Goal: Task Accomplishment & Management: Use online tool/utility

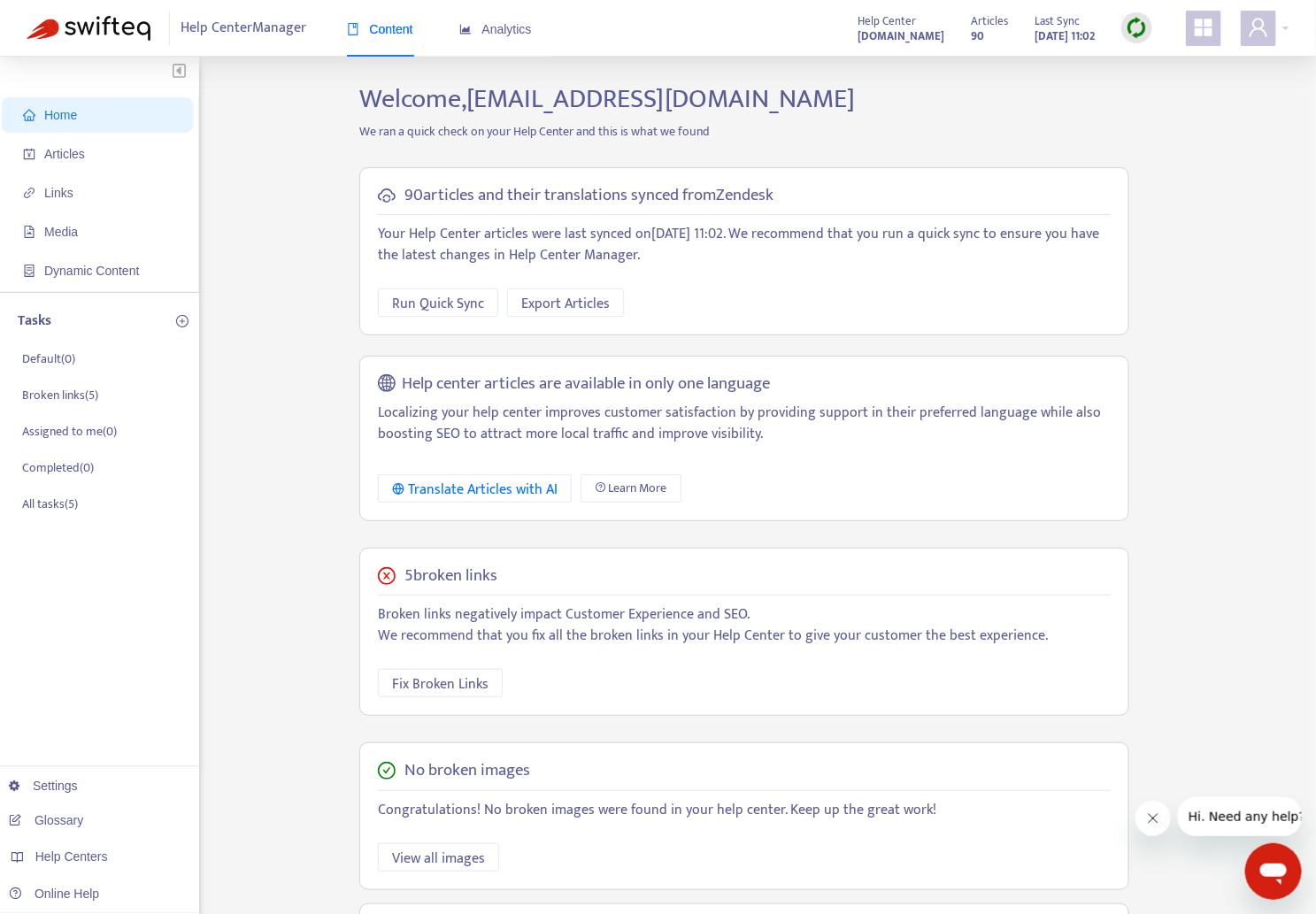
drag, startPoint x: 1224, startPoint y: 212, endPoint x: 1258, endPoint y: 249, distance: 50.2
click at [1224, 213] on div "Home Articles Links Media Dynamic Content Tasks Default ( 0 ) Broken links ( 5 …" at bounding box center [658, 600] width 1263 height 1036
click at [340, 748] on link "amway-jpn-kb.zendesk.com" at bounding box center [280, 747] width 120 height 14
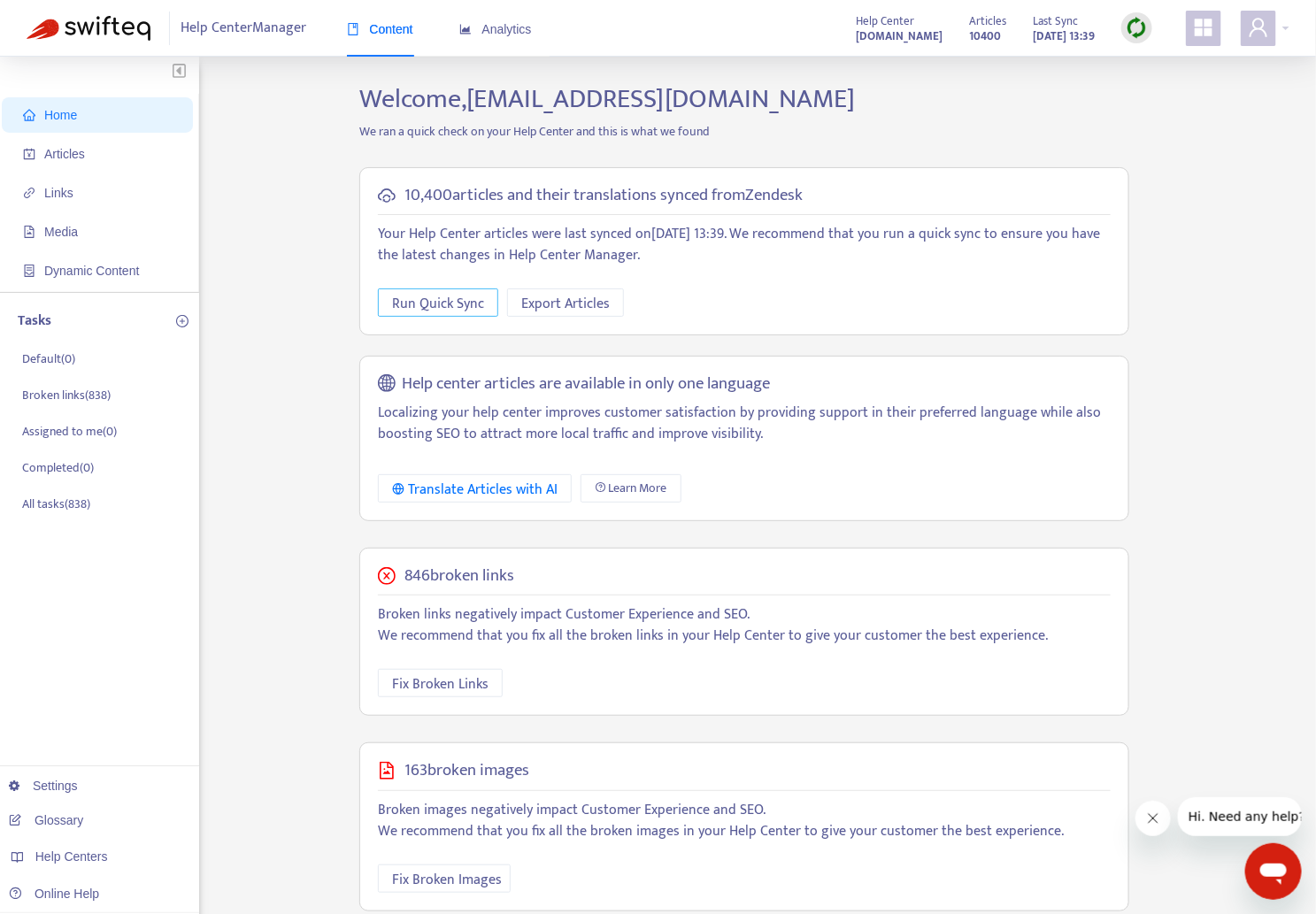
click at [418, 307] on span "Run Quick Sync" at bounding box center [438, 304] width 92 height 22
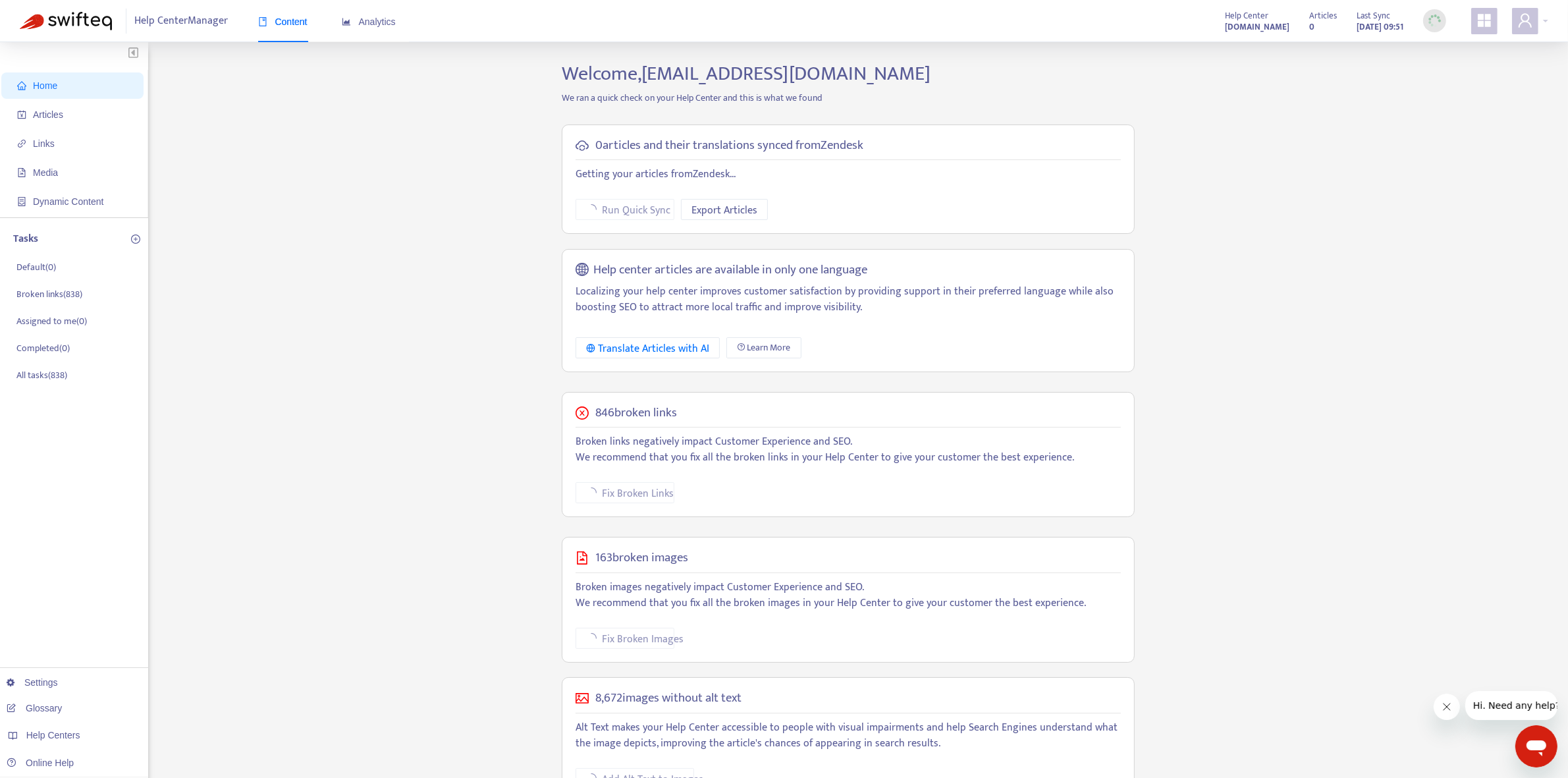
click at [992, 325] on div "Home Articles Links Media Dynamic Content Tasks Default ( 0 ) Broken links ( 83…" at bounding box center [784, 447] width 1529 height 770
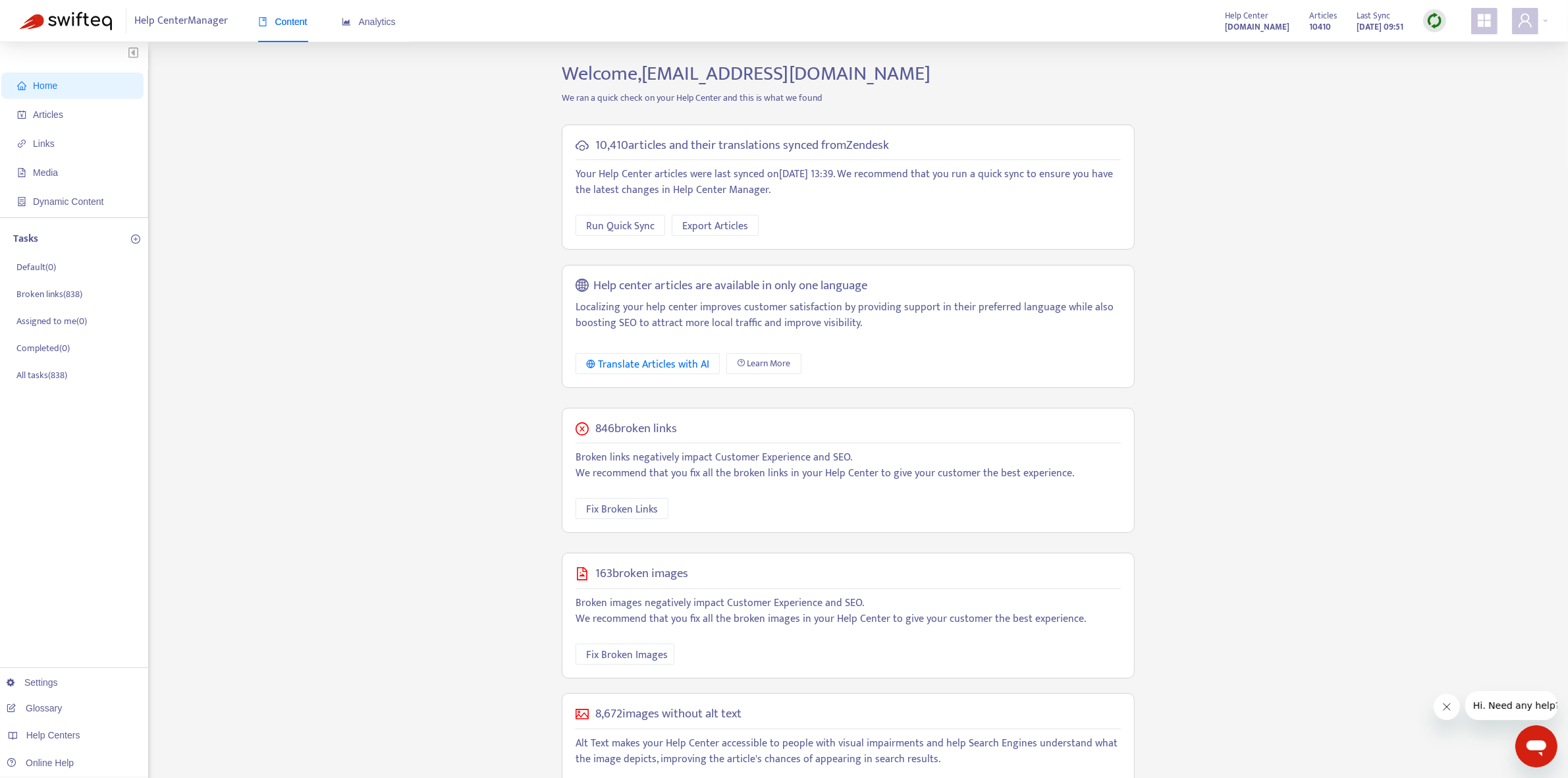
click at [992, 435] on div "Home Articles Links Media Dynamic Content Tasks Default ( 0 ) Broken links ( 83…" at bounding box center [784, 450] width 1529 height 777
click at [253, 680] on link "amway-jpn.zendesk.com" at bounding box center [209, 679] width 89 height 10
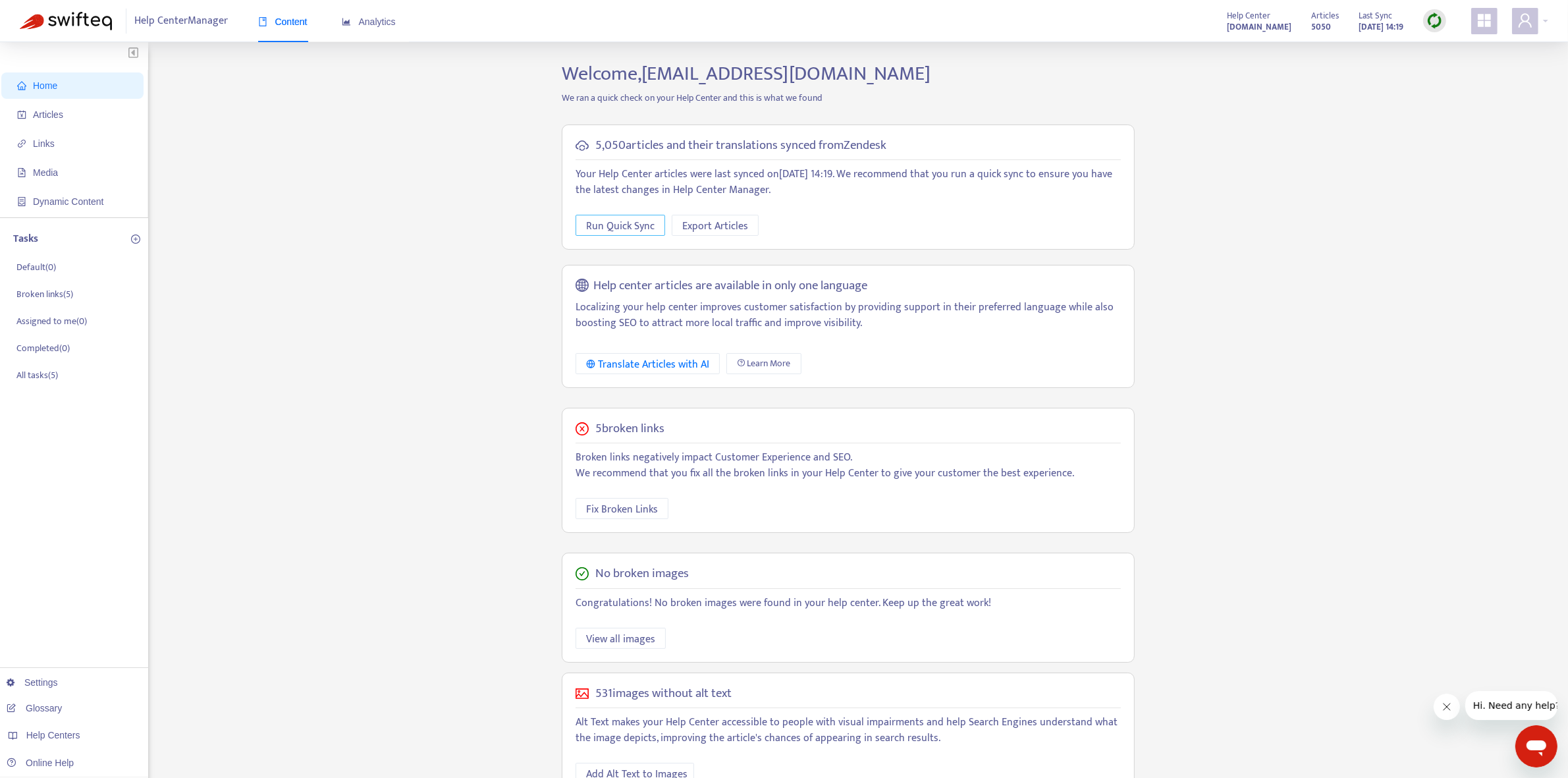
click at [624, 231] on span "Run Quick Sync" at bounding box center [620, 226] width 69 height 16
drag, startPoint x: 323, startPoint y: 516, endPoint x: 294, endPoint y: 478, distance: 47.8
click at [323, 516] on div "Home Articles Links Media Dynamic Content Tasks Default ( 0 ) Broken links ( 5 …" at bounding box center [784, 447] width 1529 height 770
drag, startPoint x: 1459, startPoint y: 222, endPoint x: 1364, endPoint y: 250, distance: 99.0
click at [992, 222] on div "Home Articles Links Media Dynamic Content Tasks Default ( 0 ) Broken links ( 5 …" at bounding box center [784, 447] width 1529 height 770
